Goal: Task Accomplishment & Management: Use online tool/utility

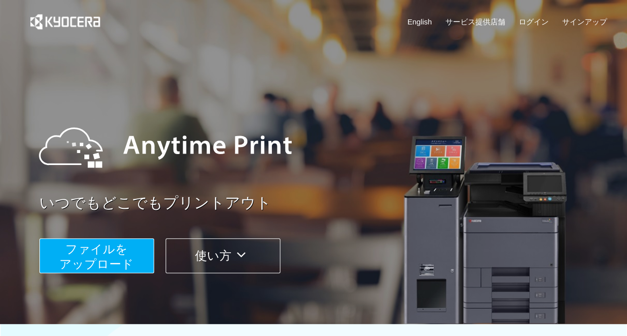
click at [89, 252] on span "ファイルを ​​アップロード" at bounding box center [96, 257] width 74 height 28
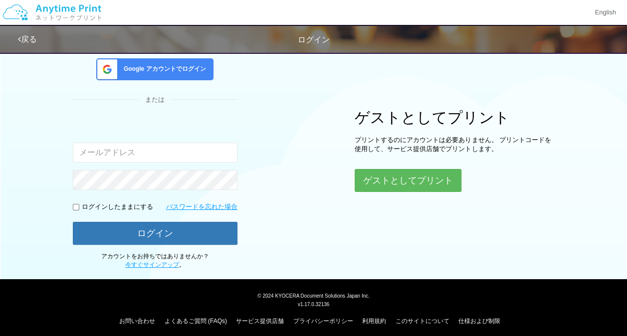
scroll to position [81, 0]
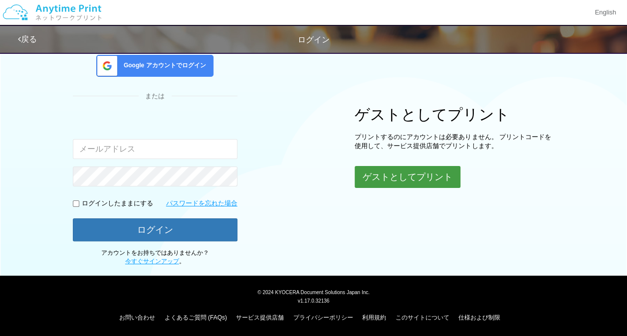
click at [423, 175] on button "ゲストとしてプリント" at bounding box center [408, 177] width 106 height 22
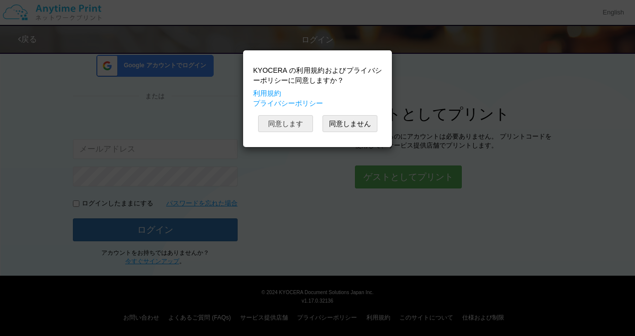
click at [288, 125] on button "同意します" at bounding box center [285, 123] width 55 height 17
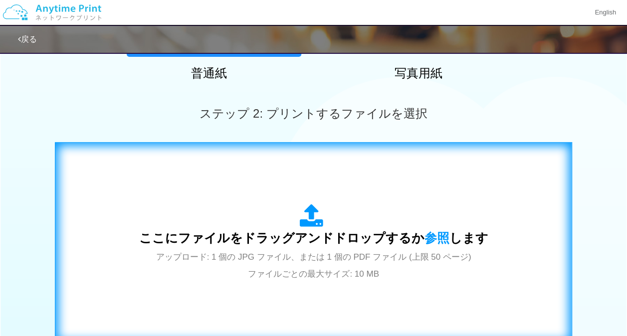
scroll to position [269, 0]
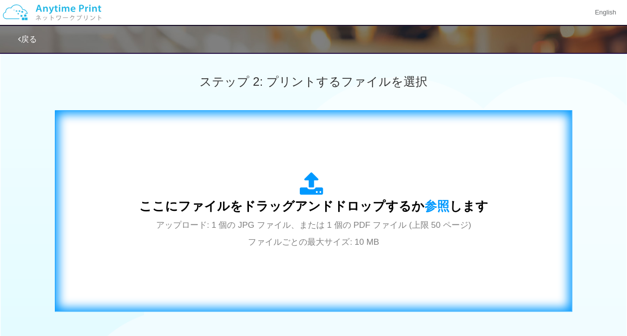
click at [288, 212] on span "ここにファイルをドラッグアンドドロップするか 参照 します" at bounding box center [313, 206] width 349 height 14
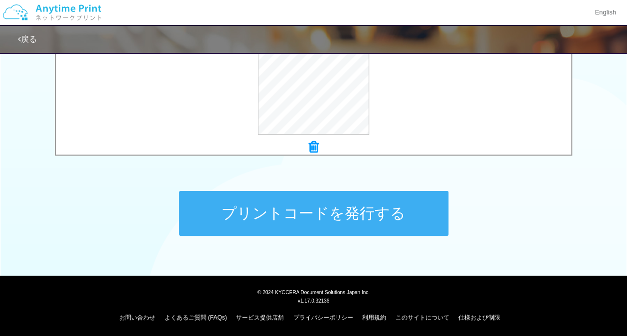
scroll to position [422, 0]
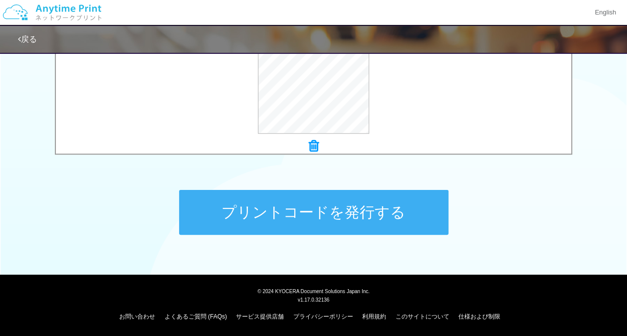
click at [346, 207] on button "プリントコードを発行する" at bounding box center [314, 212] width 270 height 45
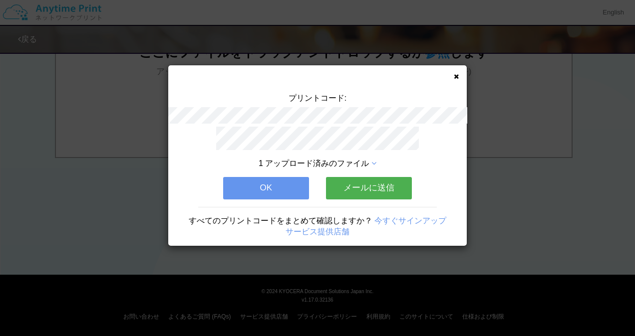
click at [376, 185] on button "メールに送信" at bounding box center [369, 188] width 86 height 22
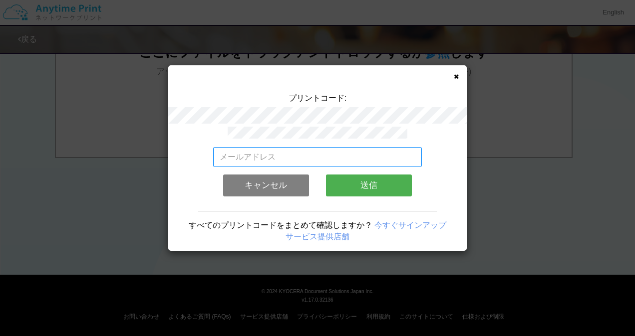
click at [273, 155] on input "email" at bounding box center [317, 157] width 209 height 20
type input "yanghanju@e-microtec.co.jp"
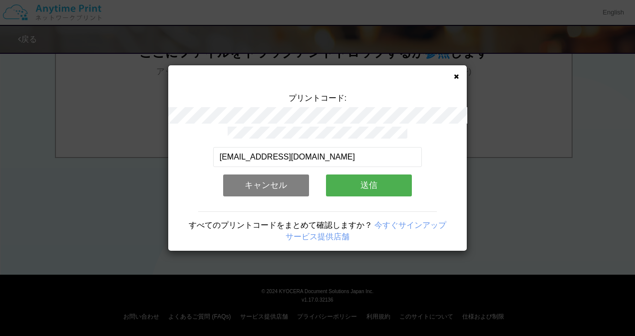
click at [365, 180] on button "送信" at bounding box center [369, 186] width 86 height 22
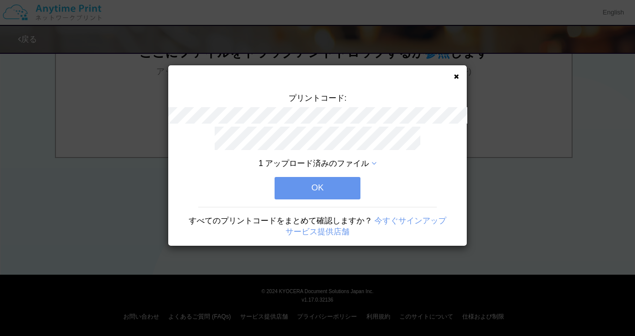
click at [332, 188] on button "OK" at bounding box center [318, 188] width 86 height 22
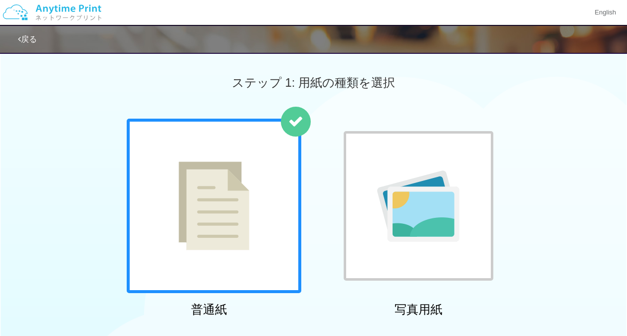
scroll to position [73, 0]
